Goal: Browse casually

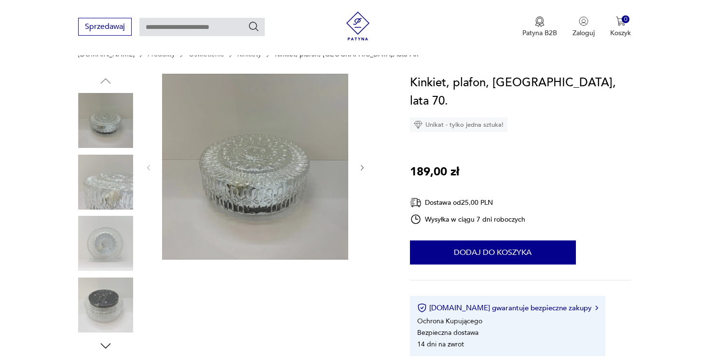
click at [108, 306] on img at bounding box center [105, 305] width 55 height 55
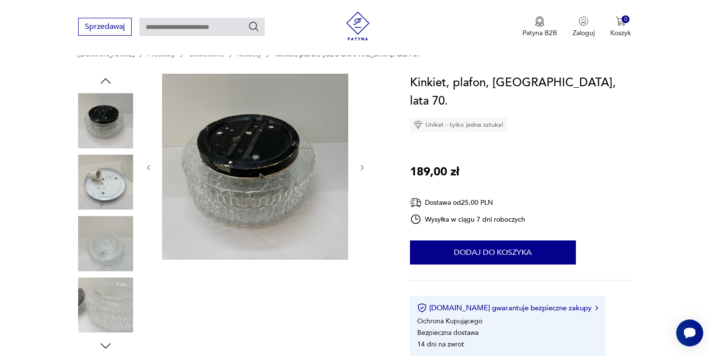
click at [118, 251] on img at bounding box center [105, 243] width 55 height 55
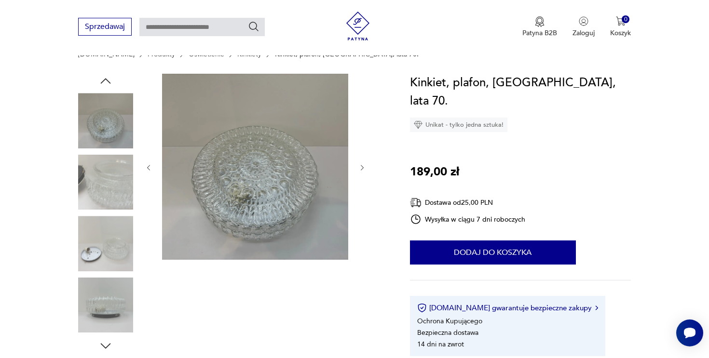
click at [114, 192] on img at bounding box center [105, 182] width 55 height 55
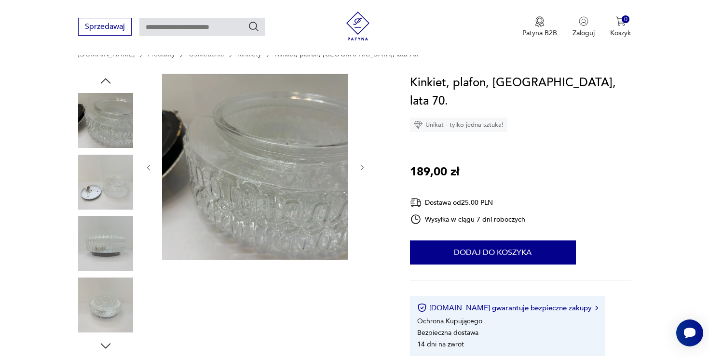
click at [108, 307] on img at bounding box center [105, 305] width 55 height 55
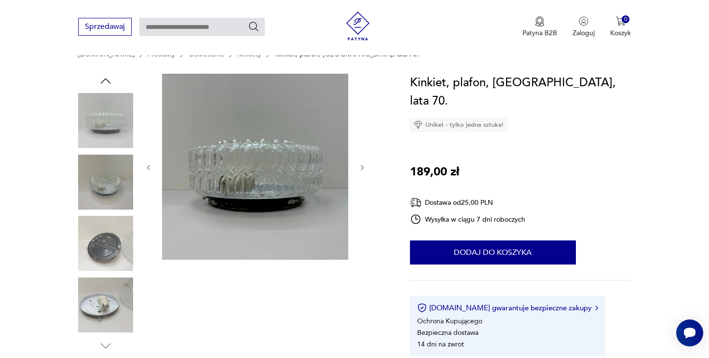
click at [108, 322] on img at bounding box center [105, 305] width 55 height 55
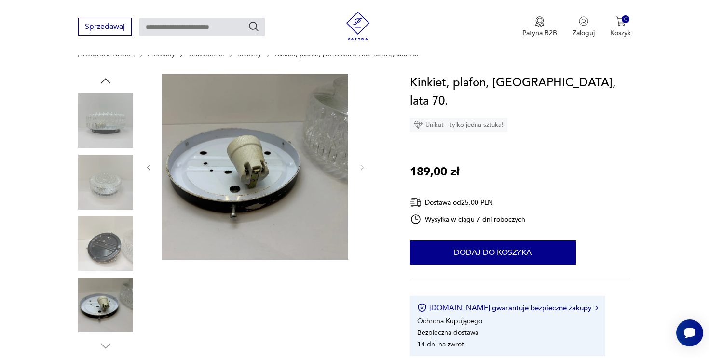
click at [112, 183] on img at bounding box center [105, 182] width 55 height 55
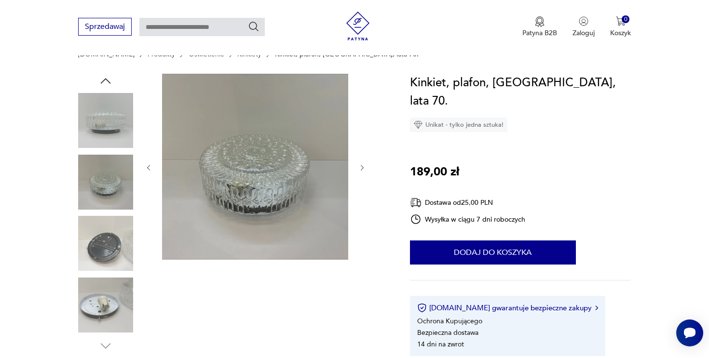
click at [298, 148] on img at bounding box center [255, 167] width 186 height 186
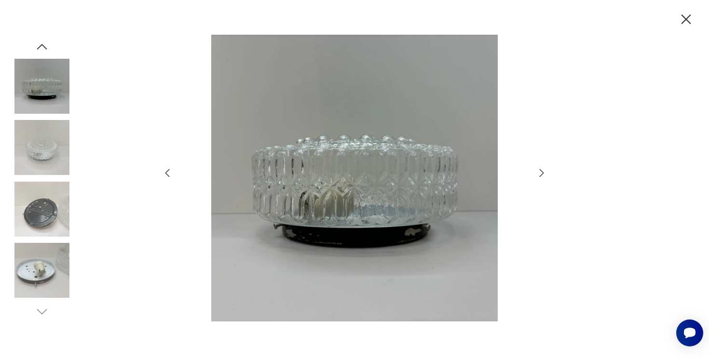
click at [350, 171] on img at bounding box center [354, 178] width 343 height 286
click at [170, 170] on icon "button" at bounding box center [167, 173] width 12 height 12
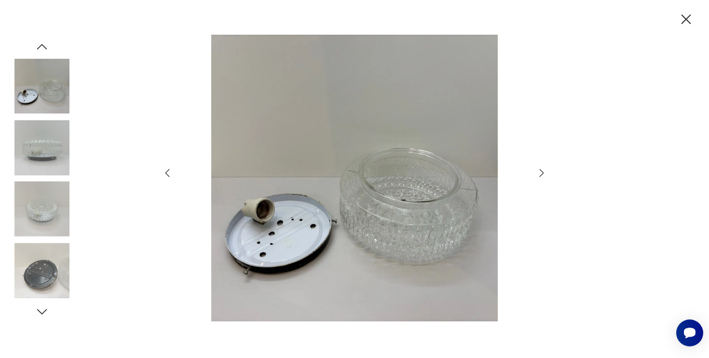
click at [170, 170] on icon "button" at bounding box center [167, 173] width 12 height 12
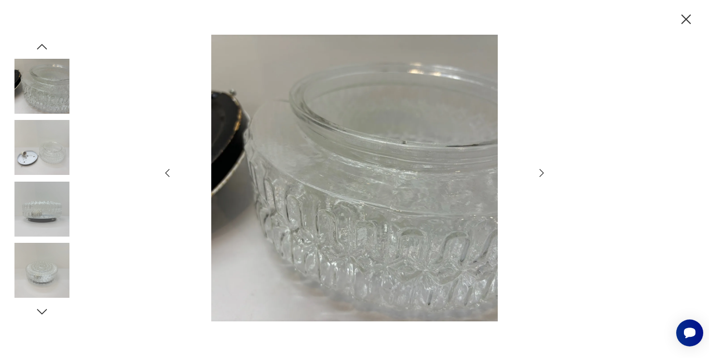
click at [170, 170] on icon "button" at bounding box center [167, 173] width 12 height 12
